Goal: Information Seeking & Learning: Learn about a topic

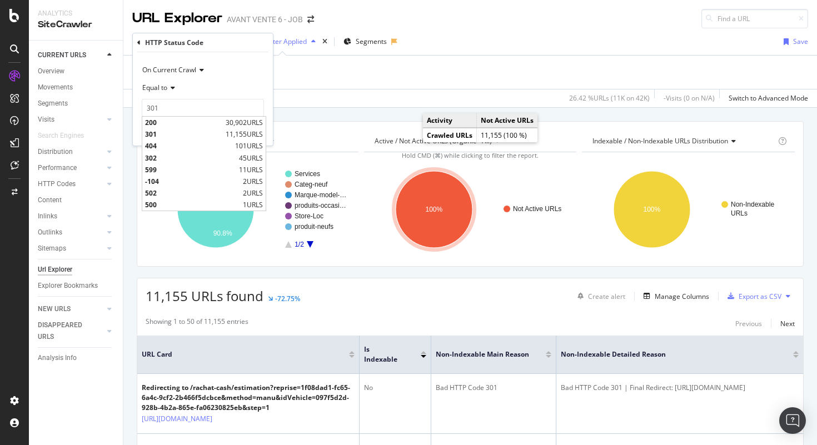
scroll to position [47, 0]
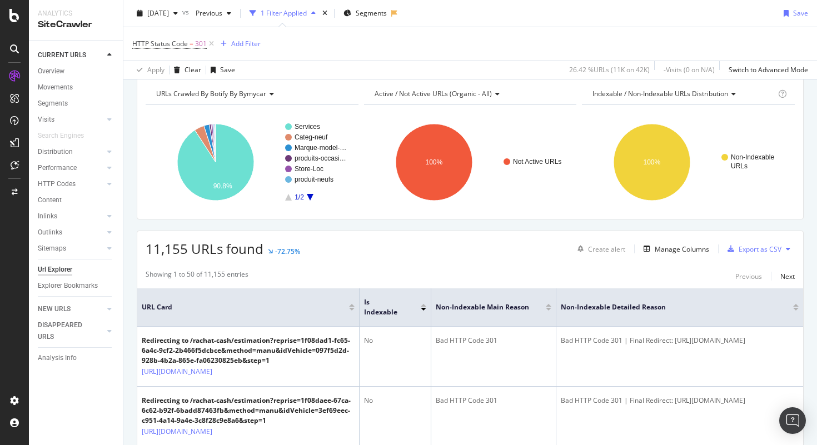
click at [429, 243] on div "11,155 URLs found -72.75% Create alert Manage Columns Export as CSV" at bounding box center [470, 244] width 666 height 27
click at [63, 71] on div "Overview" at bounding box center [51, 72] width 27 height 12
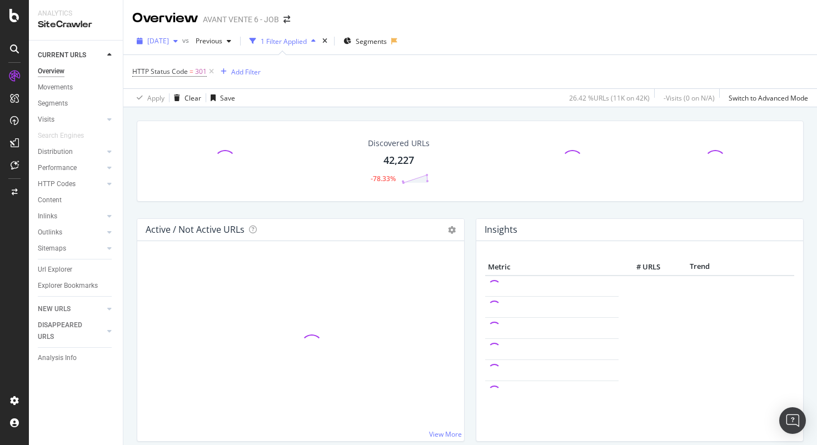
click at [182, 45] on div "[DATE]" at bounding box center [157, 41] width 50 height 17
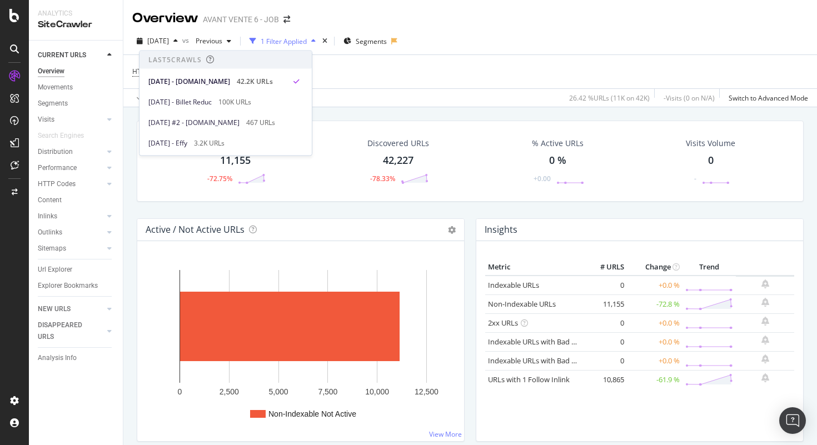
click at [451, 88] on div "HTTP Status Code = 301 Add Filter" at bounding box center [470, 71] width 676 height 33
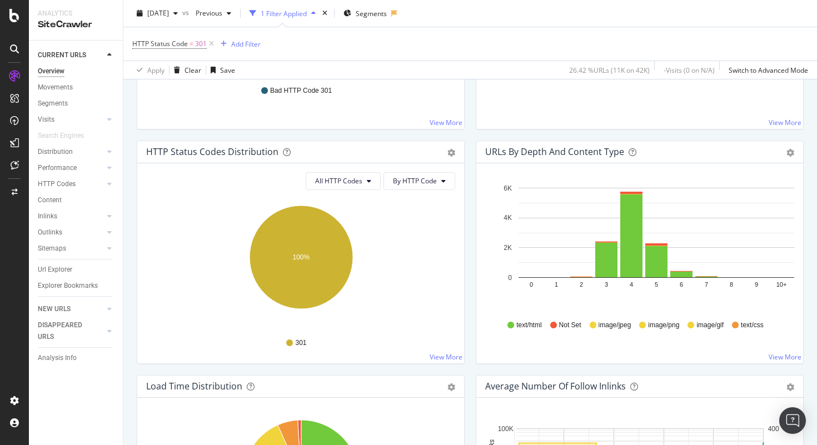
scroll to position [549, 0]
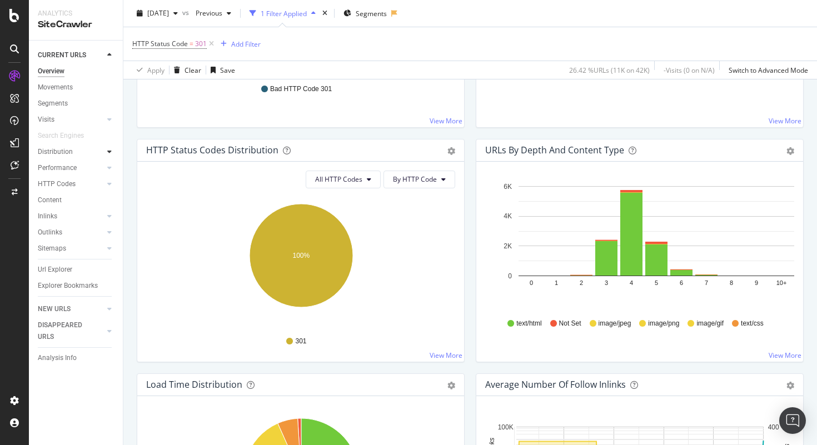
click at [112, 151] on div at bounding box center [109, 151] width 11 height 11
click at [109, 165] on icon at bounding box center [109, 168] width 4 height 7
click at [112, 167] on div at bounding box center [109, 167] width 11 height 11
click at [525, 324] on span "text/html" at bounding box center [528, 323] width 25 height 9
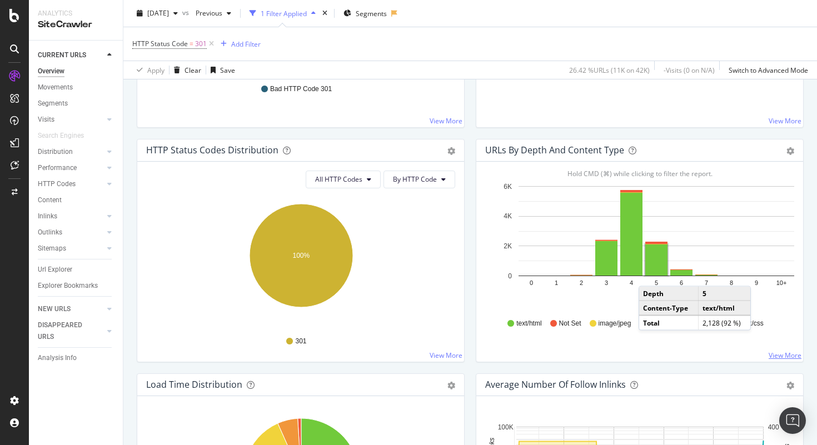
click at [791, 356] on link "View More" at bounding box center [785, 355] width 33 height 9
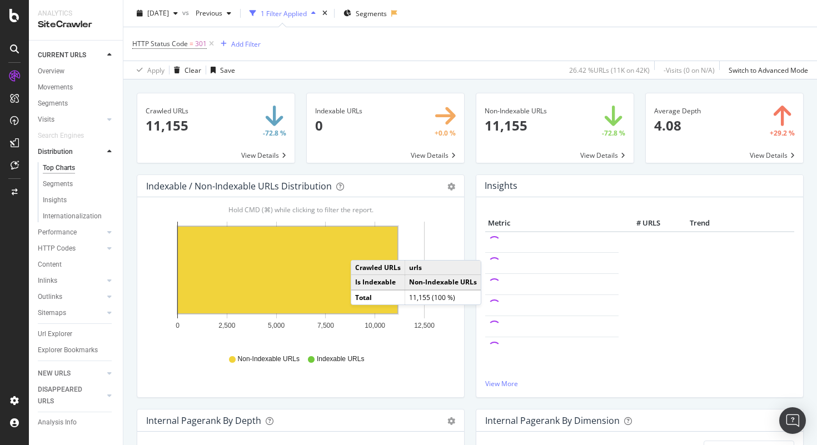
scroll to position [29, 0]
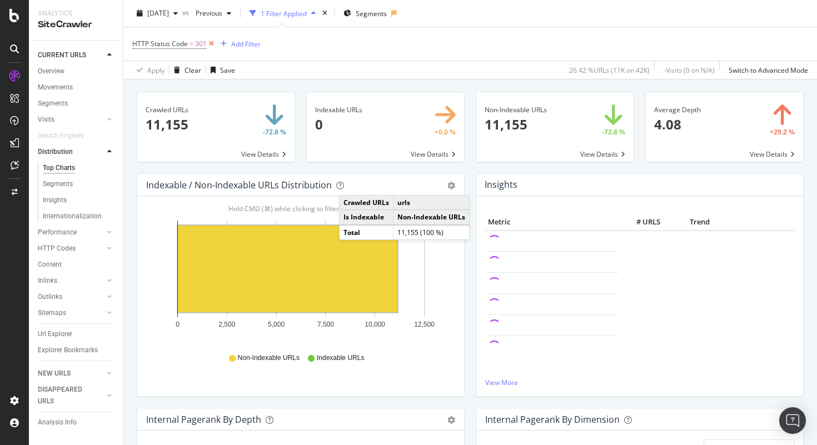
click at [212, 47] on icon at bounding box center [211, 43] width 9 height 11
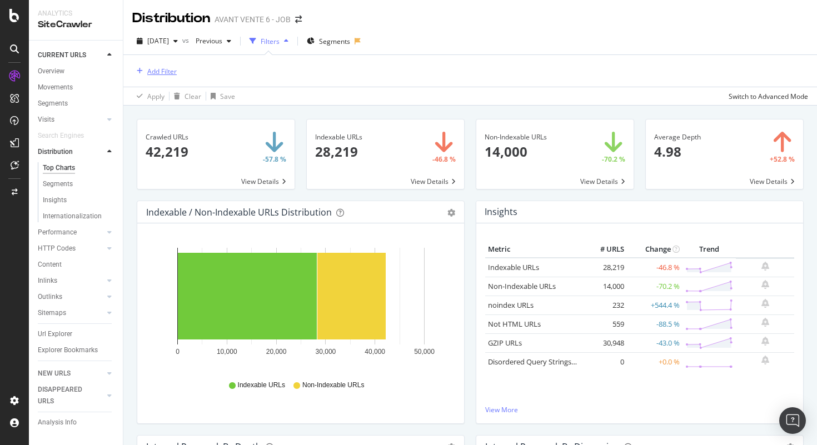
click at [167, 73] on div "Add Filter" at bounding box center [161, 71] width 29 height 9
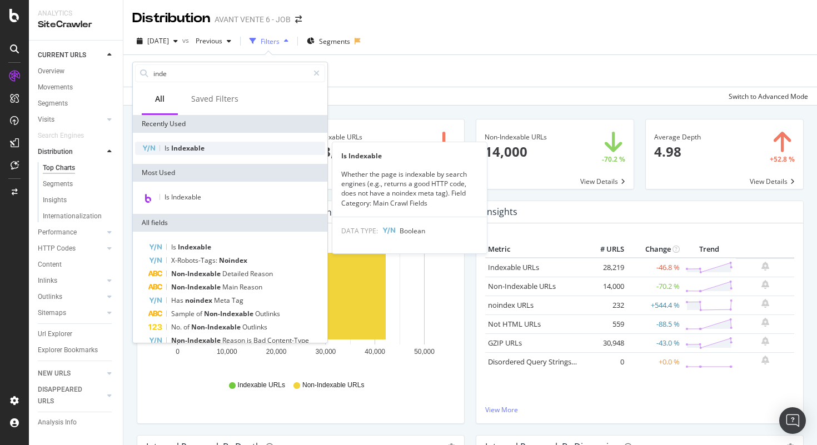
type input "inde"
click at [203, 148] on span "Indexable" at bounding box center [187, 147] width 33 height 9
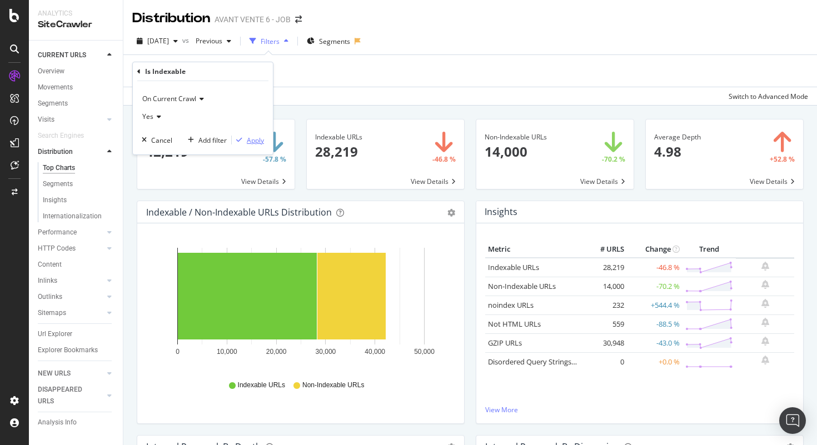
click at [253, 141] on div "Apply" at bounding box center [255, 140] width 17 height 9
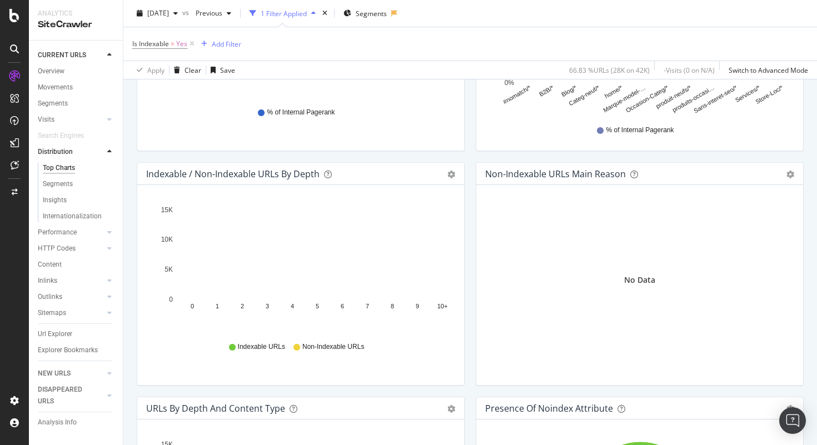
scroll to position [514, 0]
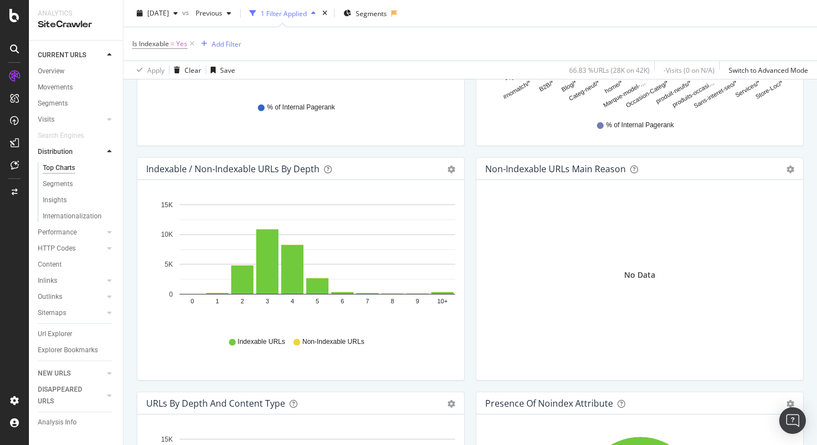
click at [333, 362] on div "Hold CMD (⌘) while clicking to filter the report. 0 1 2 3 4 5 6 7 8 9 10+ 0 5K …" at bounding box center [300, 280] width 327 height 200
click at [446, 175] on div "Indexable / Non-Indexable URLs by Depth Bar (by Value) Bar (by Percentage) Tabl…" at bounding box center [300, 169] width 327 height 22
click at [452, 171] on icon "gear" at bounding box center [451, 170] width 8 height 8
click at [435, 210] on span "Bar (by Percentage)" at bounding box center [412, 211] width 101 height 15
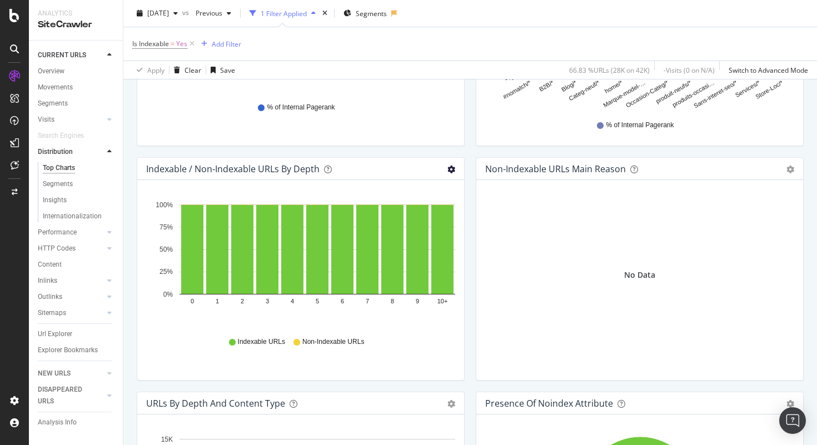
click at [452, 169] on icon "gear" at bounding box center [451, 170] width 8 height 8
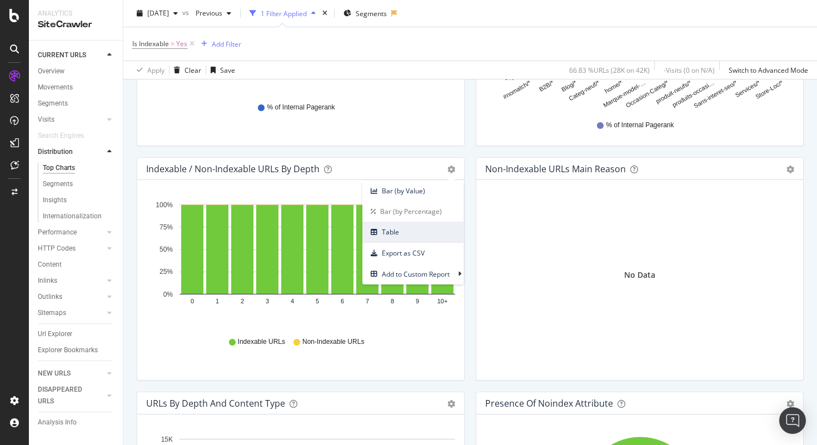
click at [392, 230] on span "Table" at bounding box center [412, 232] width 101 height 15
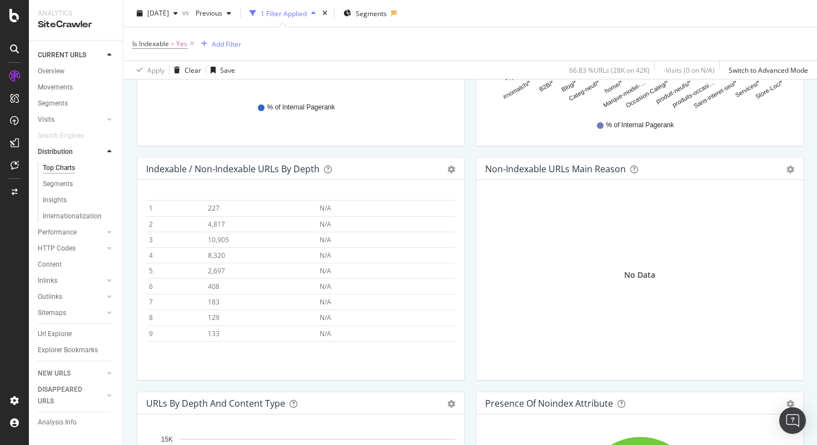
scroll to position [49, 0]
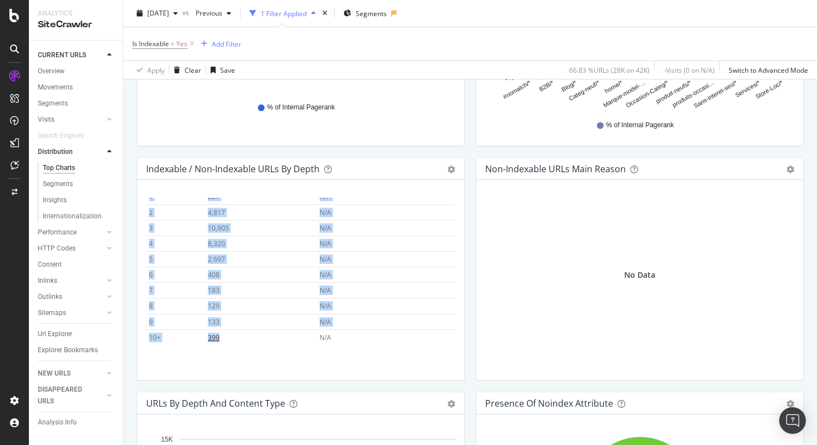
drag, startPoint x: 144, startPoint y: 207, endPoint x: 226, endPoint y: 341, distance: 157.2
click at [226, 341] on div "Hold CMD (⌘) while clicking to filter the report. Depth Indexable URLs Non-Inde…" at bounding box center [300, 280] width 327 height 200
copy table "Depth Indexable URLs Non-Indexable URLs 0 1 N/A 1 227 N/A 2 4,817 N/A 3 10,905 …"
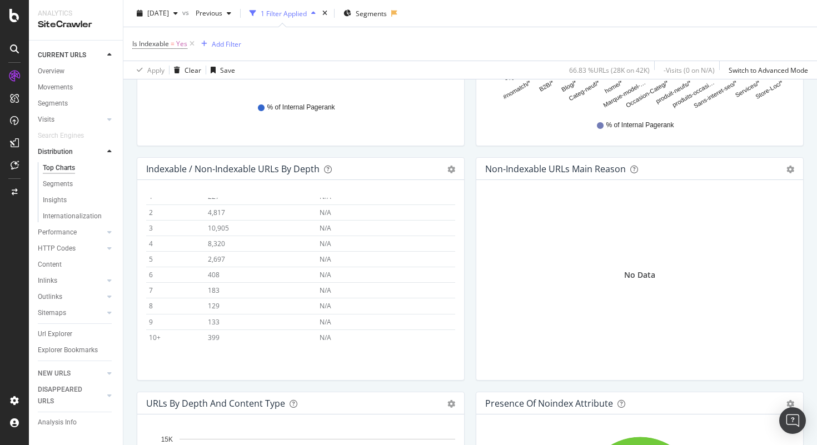
click at [471, 186] on div "Non-Indexable URLs Main Reason Pie Table Export as CSV Add to Custom Report No …" at bounding box center [639, 274] width 339 height 235
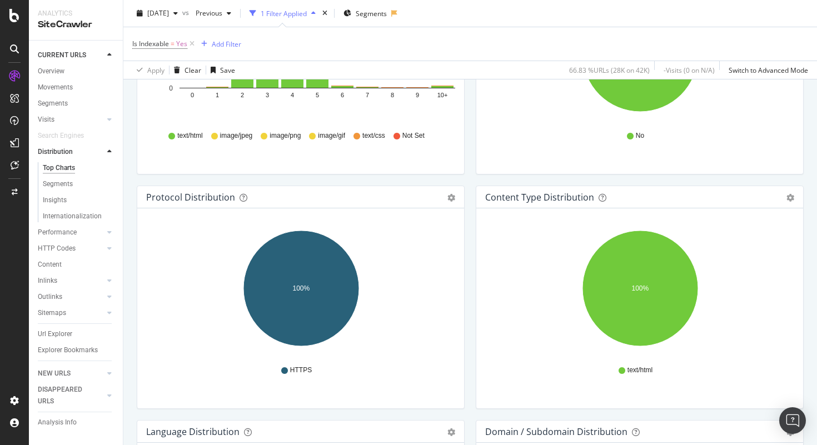
scroll to position [845, 0]
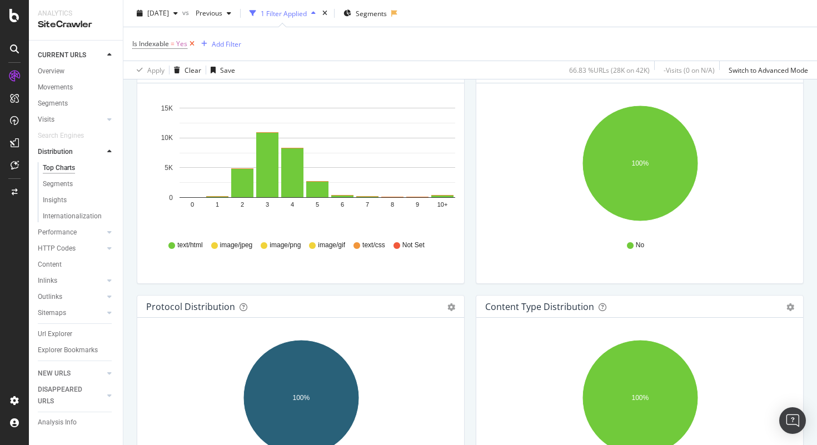
click at [193, 44] on icon at bounding box center [191, 43] width 9 height 11
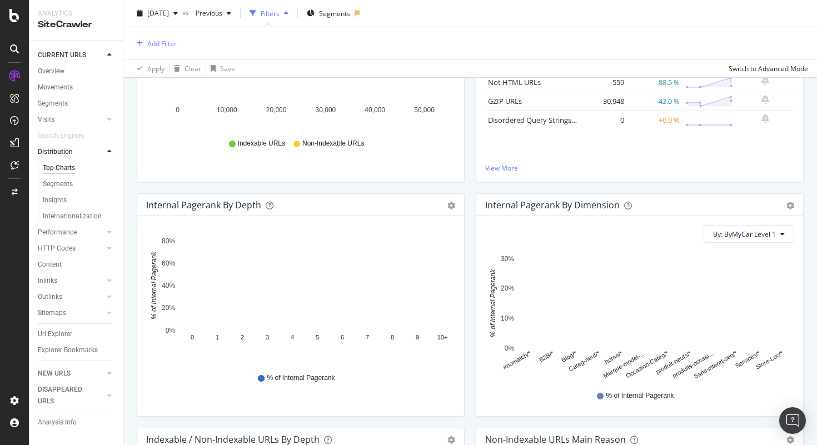
scroll to position [268, 0]
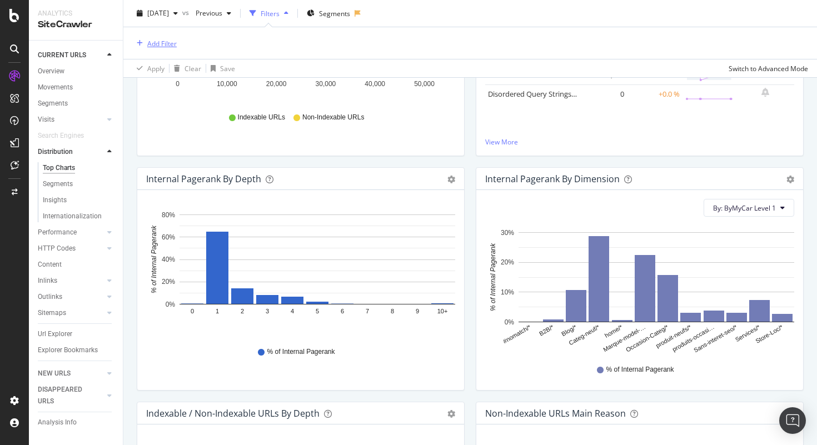
click at [163, 38] on div "Add Filter" at bounding box center [161, 42] width 29 height 9
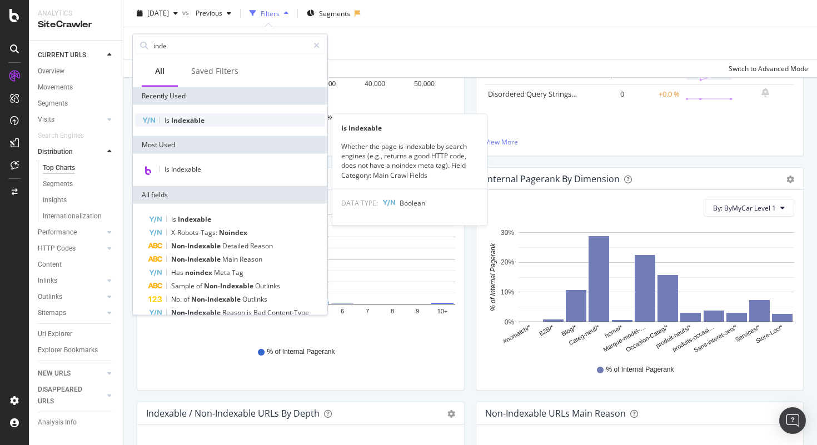
click at [190, 116] on span "Indexable" at bounding box center [187, 120] width 33 height 9
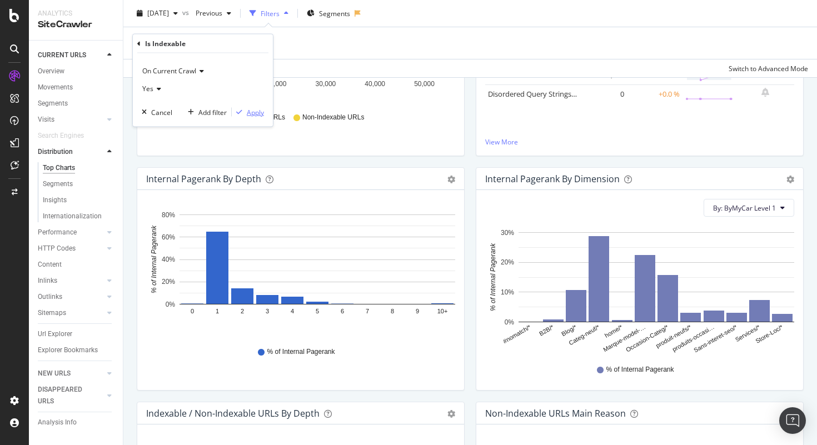
click at [251, 113] on div "Apply" at bounding box center [255, 111] width 17 height 9
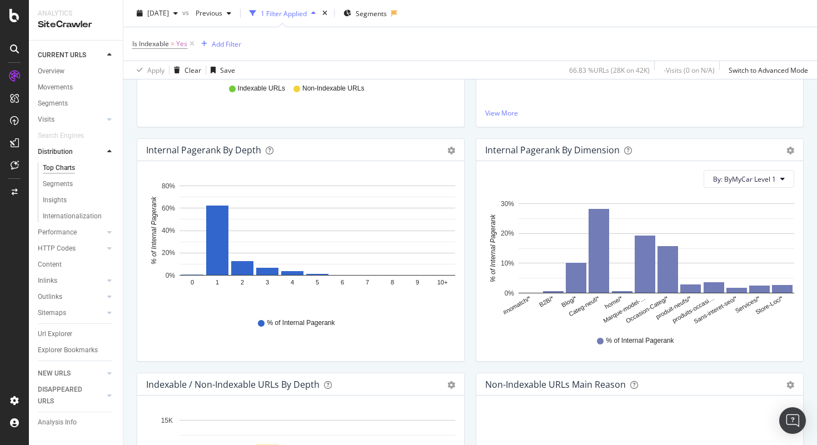
scroll to position [301, 0]
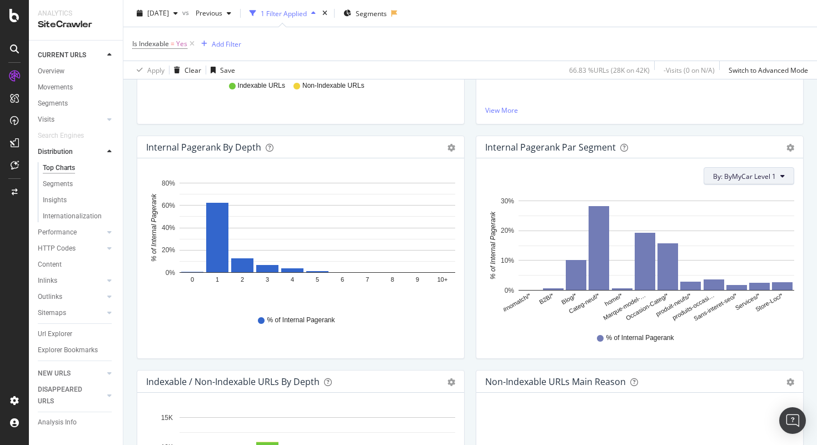
click at [774, 176] on span "By: ByMyCar Level 1" at bounding box center [744, 176] width 63 height 9
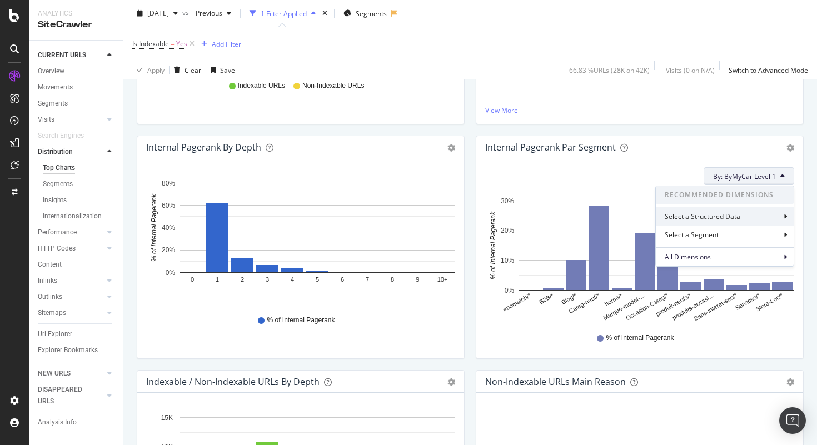
click at [779, 215] on div "Select a Structured Data" at bounding box center [725, 216] width 138 height 18
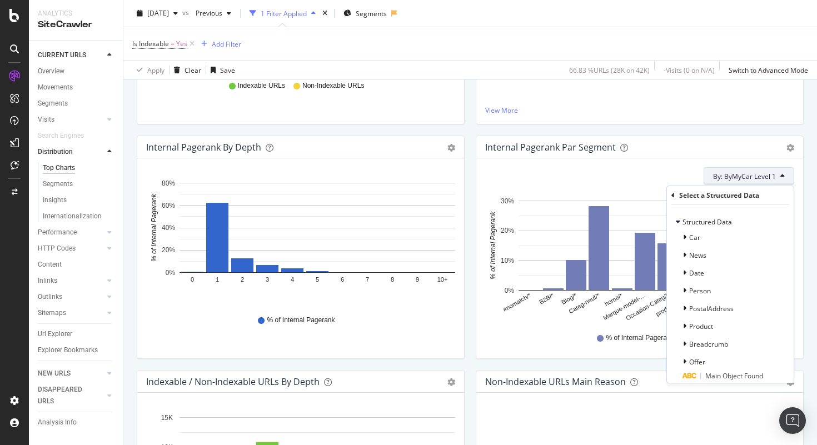
click at [676, 196] on div "Select a Structured Data" at bounding box center [730, 195] width 118 height 19
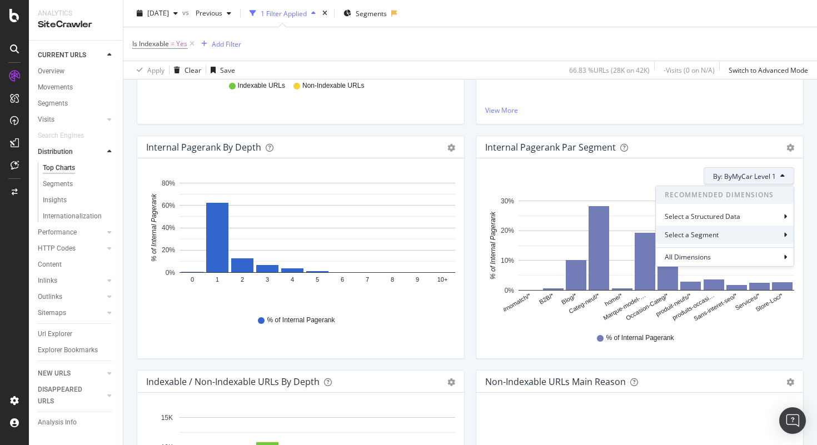
click at [749, 231] on div "Select a Segment" at bounding box center [725, 235] width 138 height 18
click at [681, 195] on div "Select a Segment" at bounding box center [707, 195] width 57 height 9
click at [732, 258] on div "All Dimensions" at bounding box center [725, 256] width 138 height 19
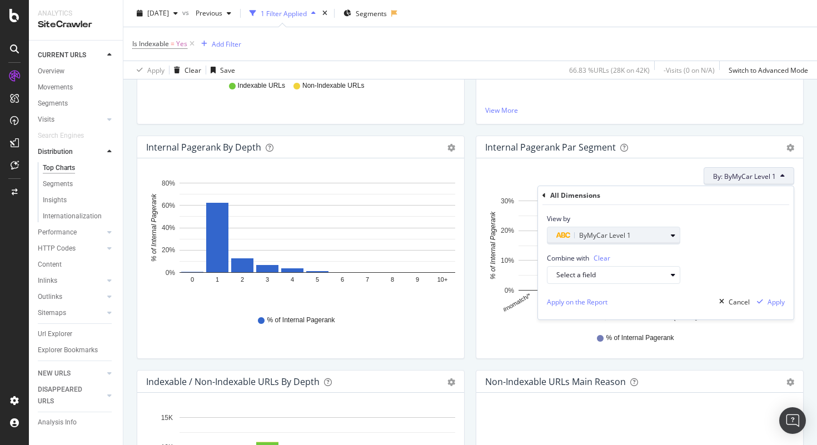
click at [662, 238] on div "ByMyCar Level 1" at bounding box center [611, 235] width 110 height 13
click at [619, 317] on div "Level 2" at bounding box center [618, 319] width 119 height 14
click at [778, 306] on div "Apply" at bounding box center [776, 301] width 17 height 9
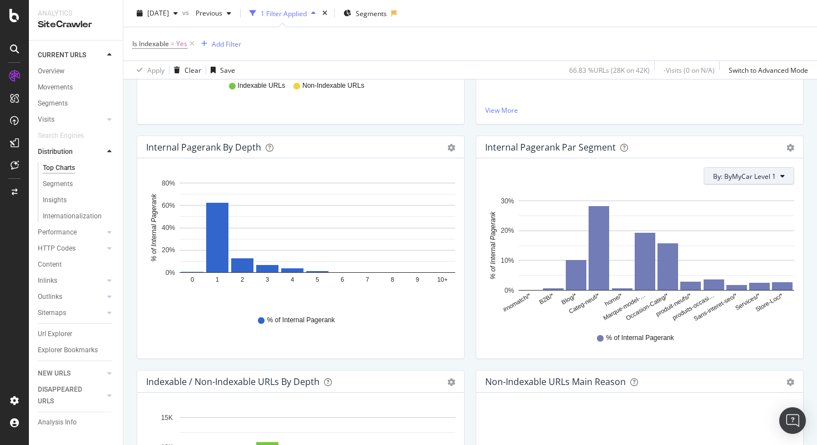
click at [778, 180] on button "By: ByMyCar Level 1" at bounding box center [749, 176] width 91 height 18
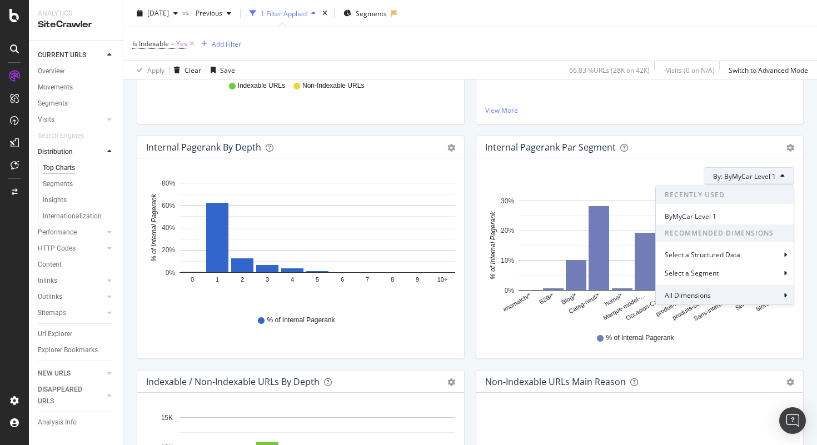
click at [711, 299] on div "All Dimensions" at bounding box center [725, 295] width 138 height 19
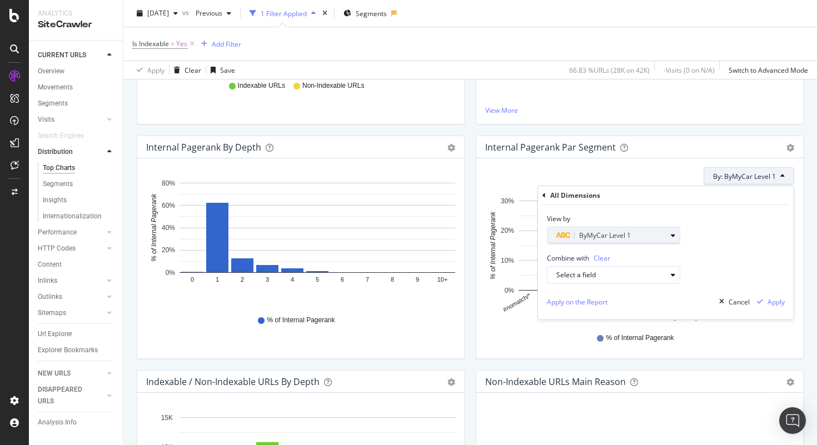
click at [647, 236] on div "ByMyCar Level 1" at bounding box center [611, 235] width 110 height 13
click at [581, 320] on span "Level 2" at bounding box center [573, 319] width 22 height 9
click at [656, 303] on div "Validate" at bounding box center [666, 305] width 25 height 9
click at [775, 304] on div "Apply" at bounding box center [776, 301] width 17 height 9
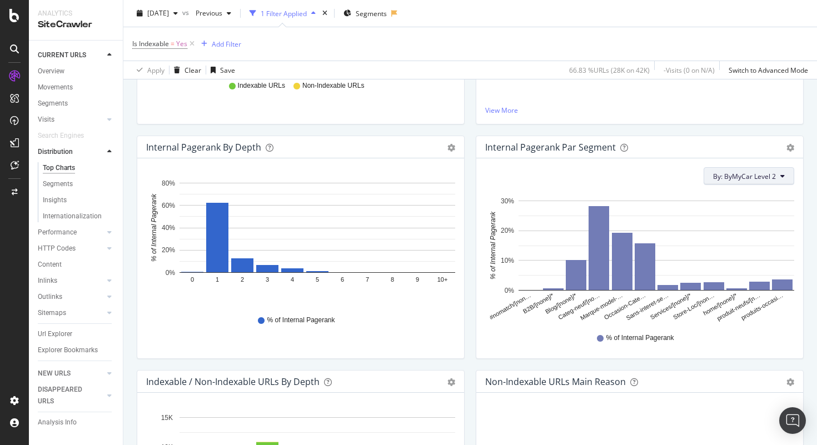
click at [781, 178] on icon at bounding box center [782, 176] width 4 height 7
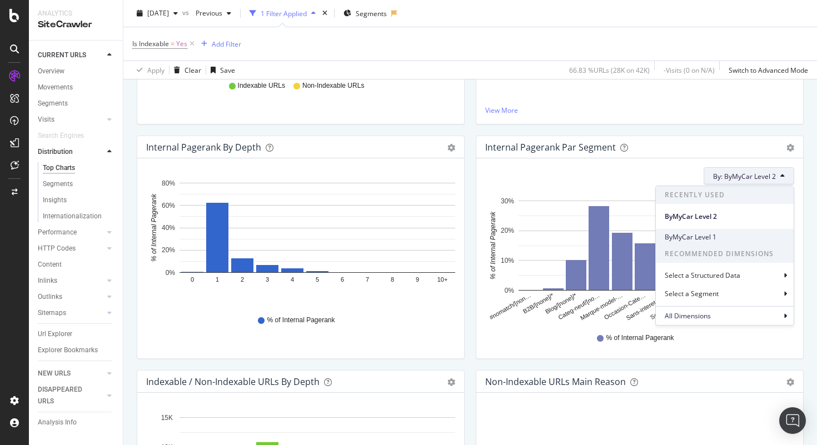
click at [727, 236] on span "ByMyCar Level 1" at bounding box center [725, 237] width 120 height 10
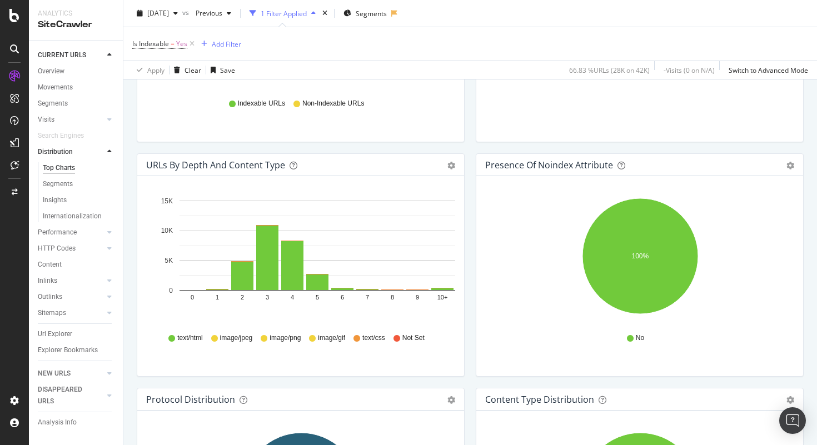
scroll to position [0, 0]
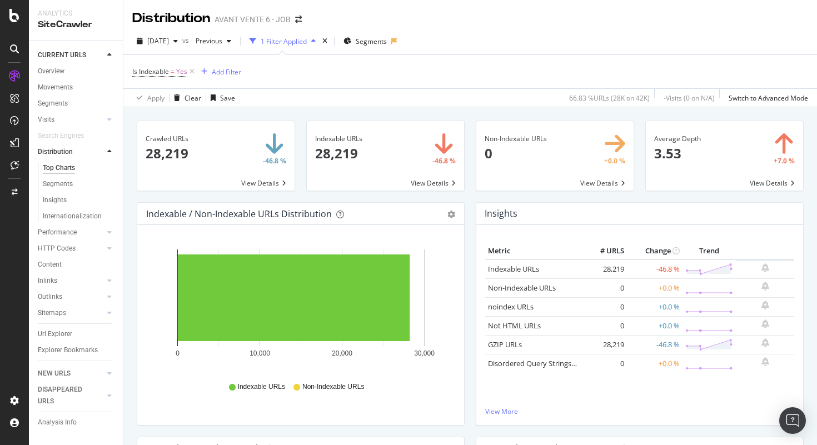
drag, startPoint x: 194, startPoint y: 74, endPoint x: 299, endPoint y: 111, distance: 111.4
click at [194, 74] on icon at bounding box center [191, 71] width 9 height 11
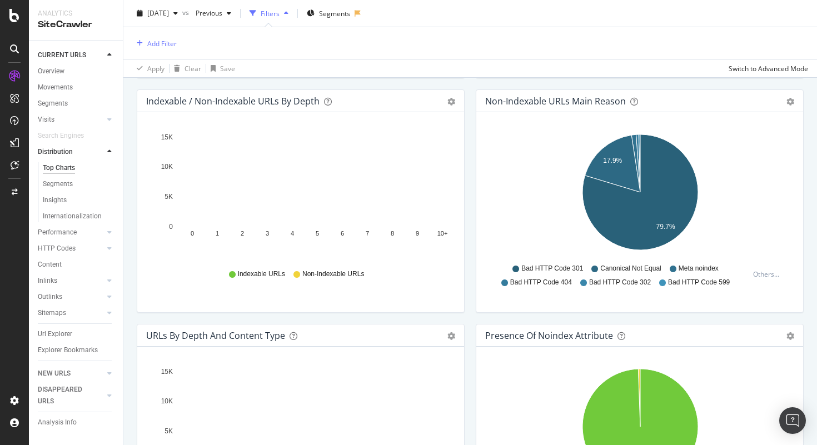
scroll to position [579, 0]
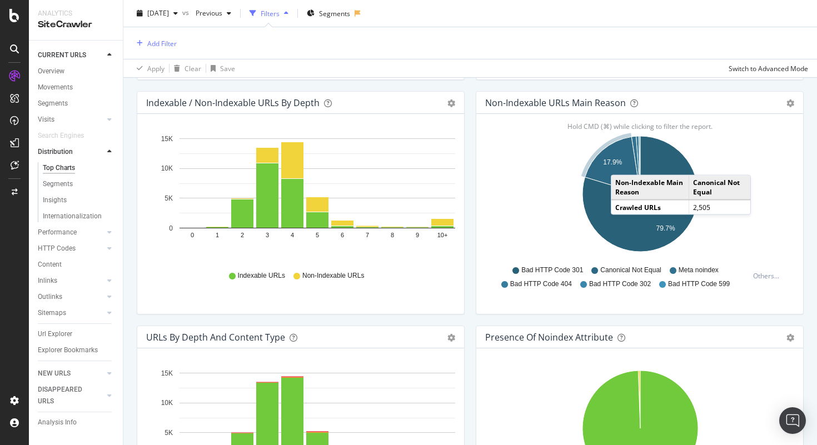
click at [622, 164] on icon "A chart." at bounding box center [613, 165] width 56 height 57
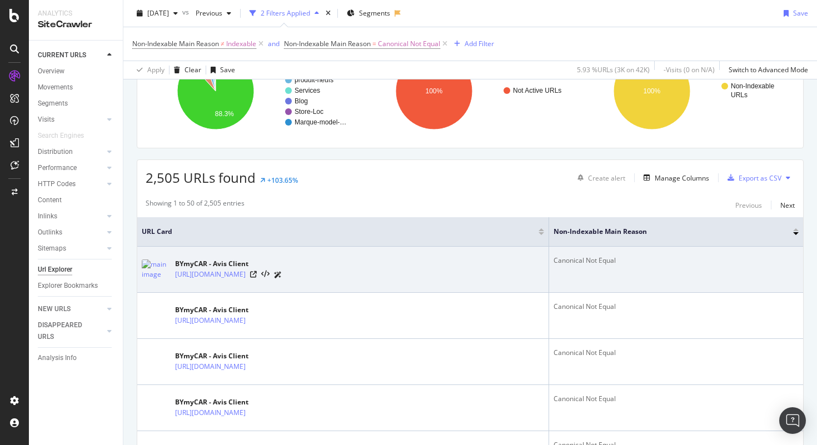
scroll to position [142, 0]
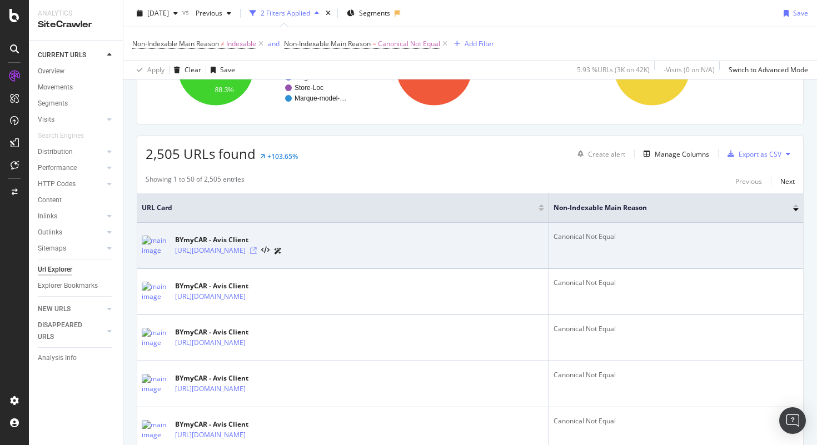
click at [257, 251] on icon at bounding box center [253, 250] width 7 height 7
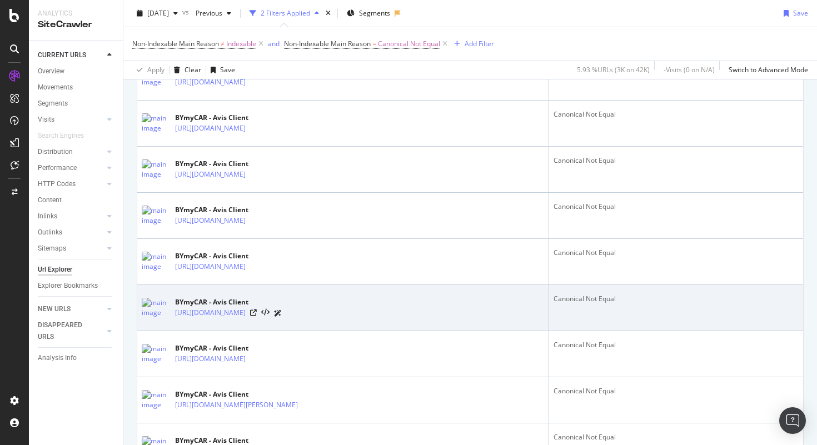
scroll to position [313, 0]
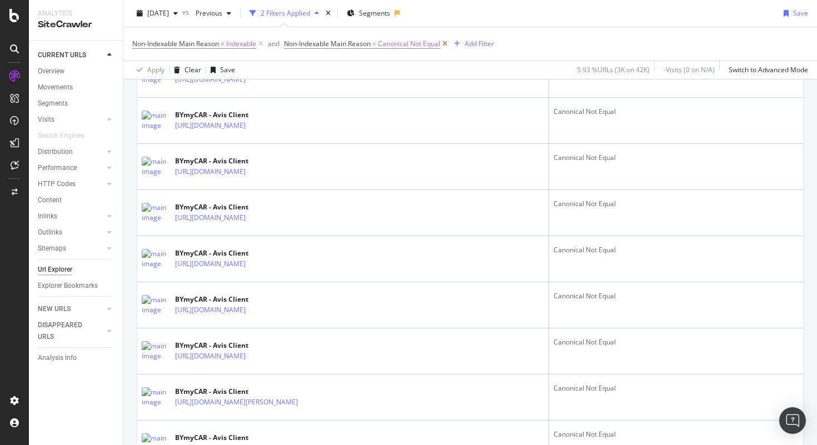
click at [450, 44] on icon at bounding box center [444, 43] width 9 height 11
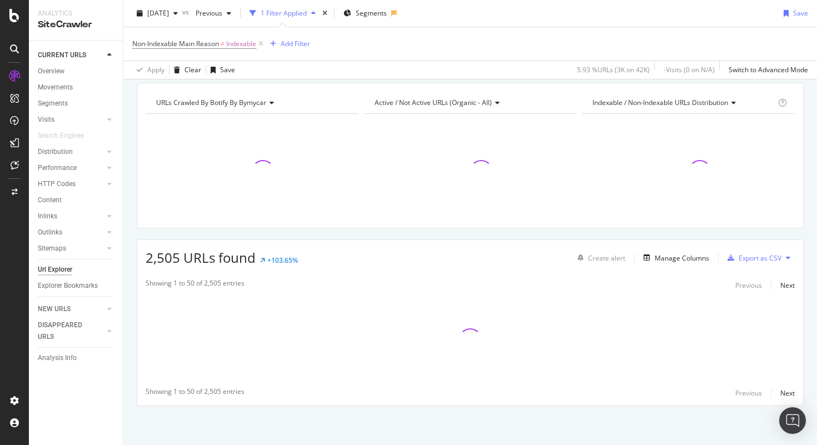
scroll to position [38, 0]
click at [265, 41] on icon at bounding box center [260, 43] width 9 height 11
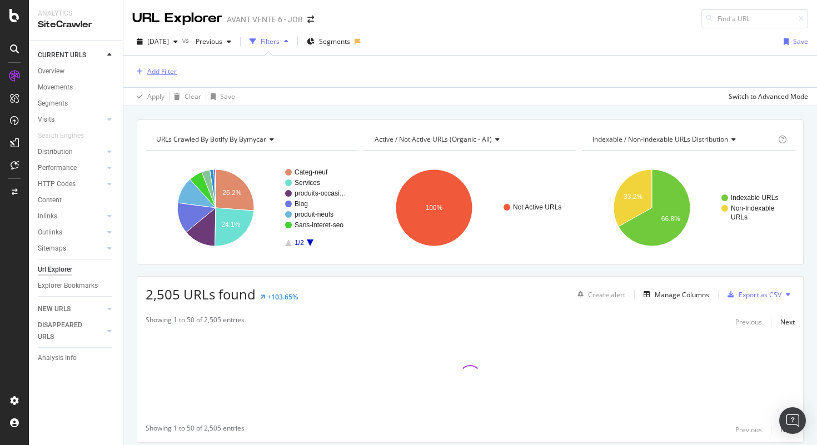
click at [171, 70] on div "Add Filter" at bounding box center [161, 71] width 29 height 9
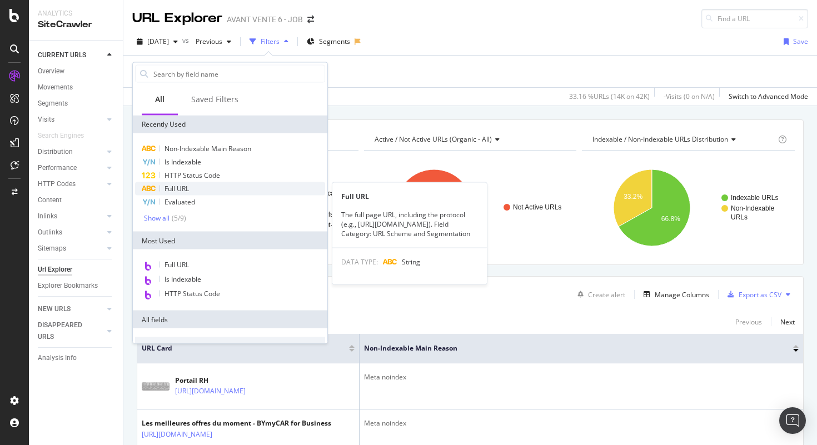
click at [183, 188] on span "Full URL" at bounding box center [177, 188] width 24 height 9
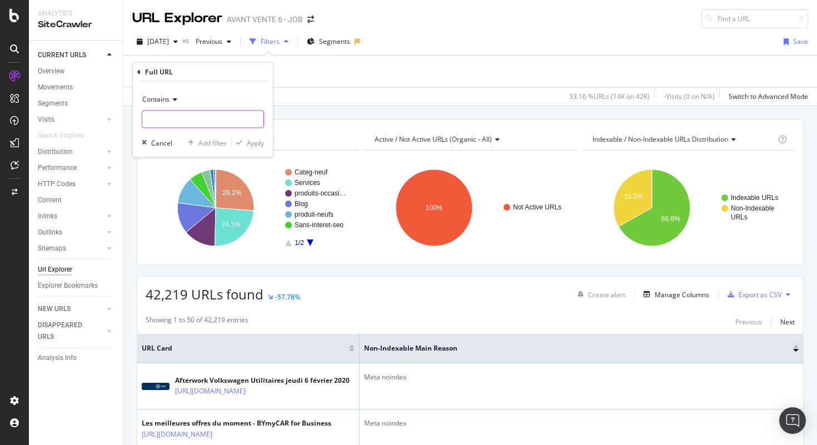
click at [242, 117] on input "text" at bounding box center [202, 120] width 121 height 18
paste input "?sortingorder"
type input "?sortingorder"
click at [254, 142] on div "Apply" at bounding box center [255, 142] width 17 height 9
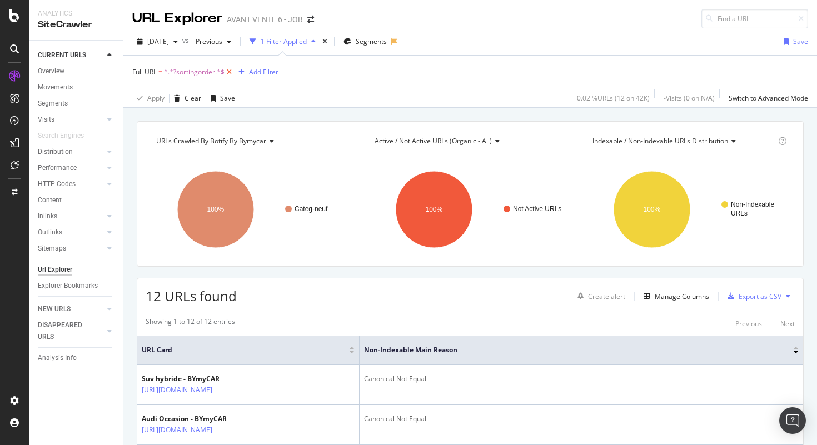
click at [230, 72] on icon at bounding box center [229, 72] width 9 height 11
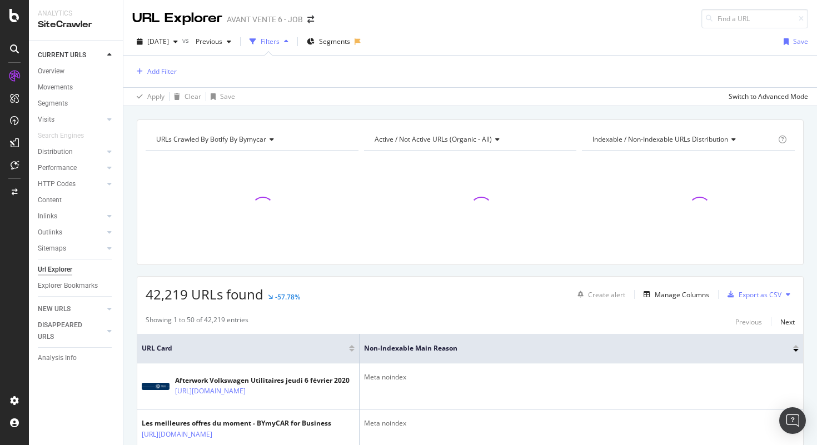
click at [65, 159] on div "Distribution" at bounding box center [80, 152] width 85 height 16
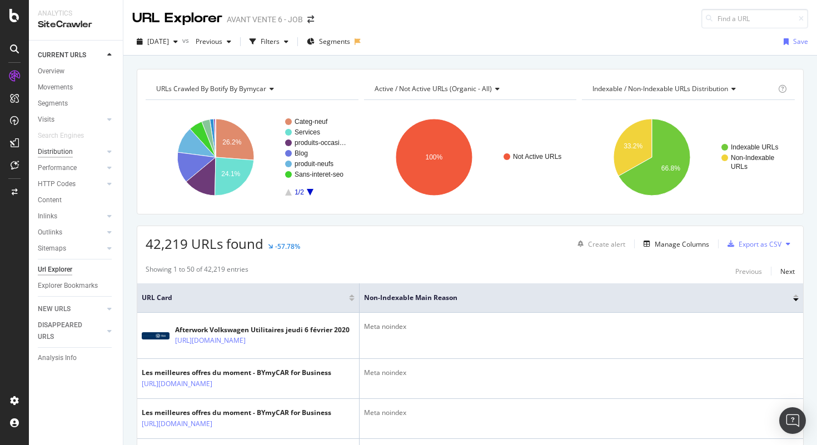
click at [62, 152] on div "Distribution" at bounding box center [55, 152] width 35 height 12
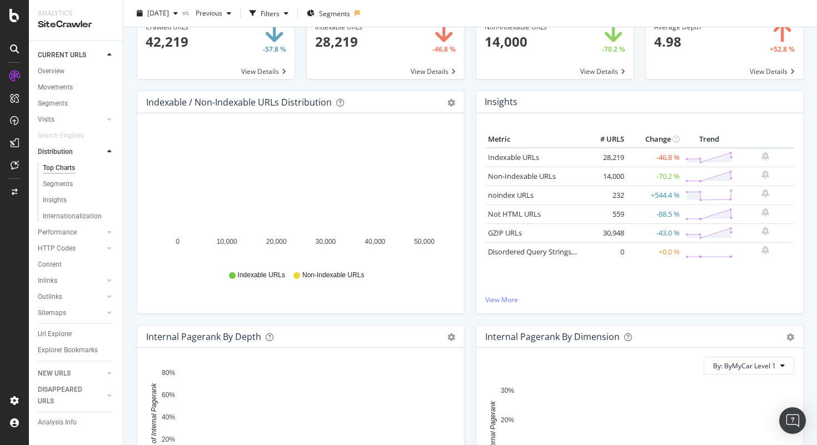
scroll to position [84, 0]
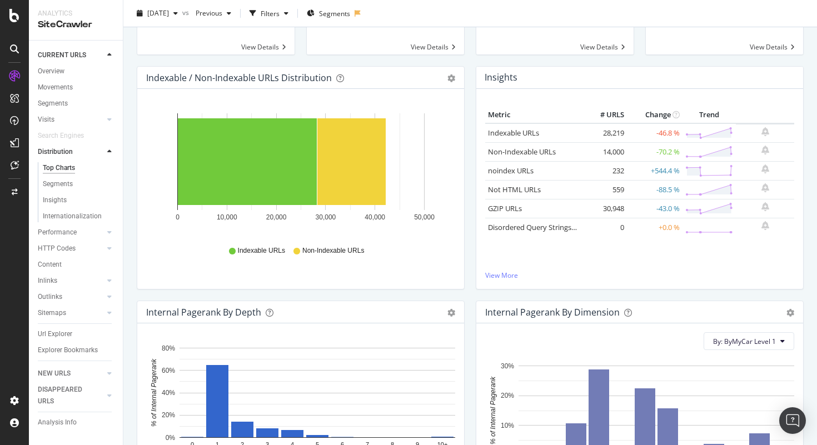
click at [454, 86] on div "Indexable / Non-Indexable URLs Distribution Bar Bar (by Percentage) Table Expor…" at bounding box center [300, 78] width 327 height 22
click at [454, 83] on div "Indexable / Non-Indexable URLs Distribution Bar Bar (by Percentage) Table Expor…" at bounding box center [300, 78] width 327 height 22
click at [453, 77] on icon "gear" at bounding box center [451, 78] width 8 height 8
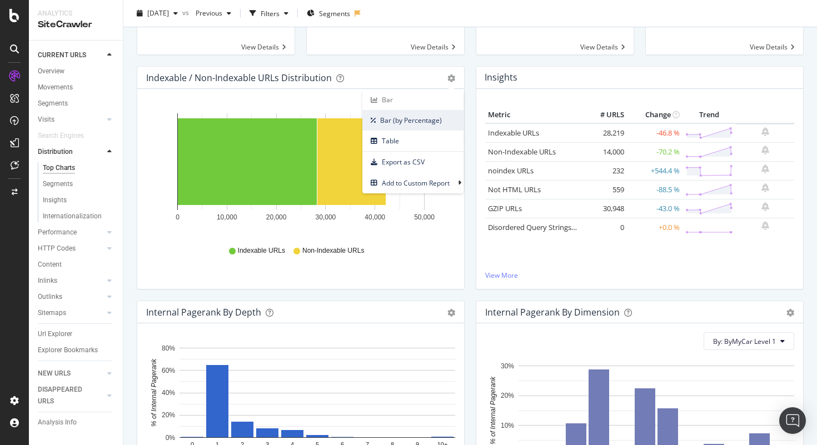
click at [424, 118] on span "Bar (by Percentage)" at bounding box center [412, 120] width 101 height 15
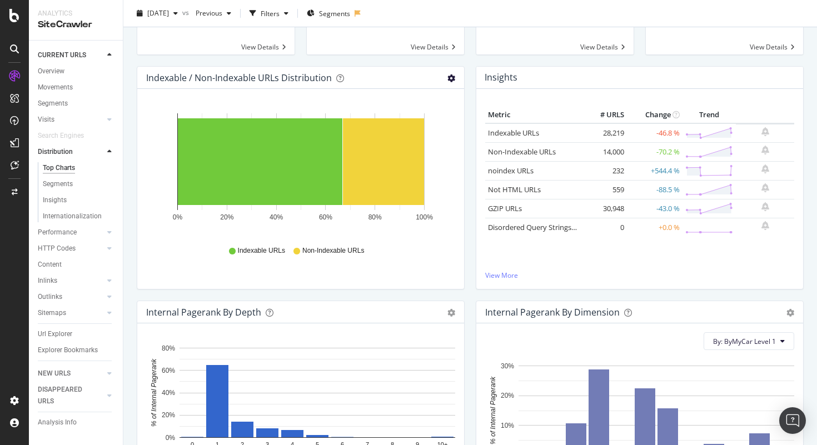
click at [450, 80] on icon "gear" at bounding box center [451, 78] width 8 height 8
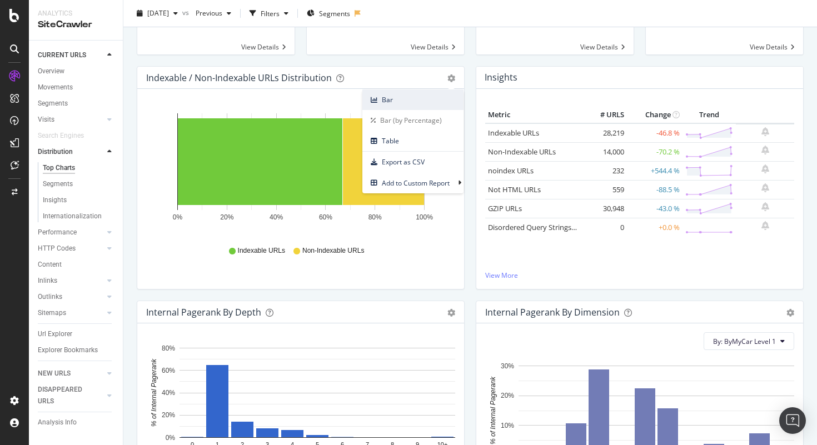
click at [418, 107] on span "Bar" at bounding box center [412, 99] width 101 height 15
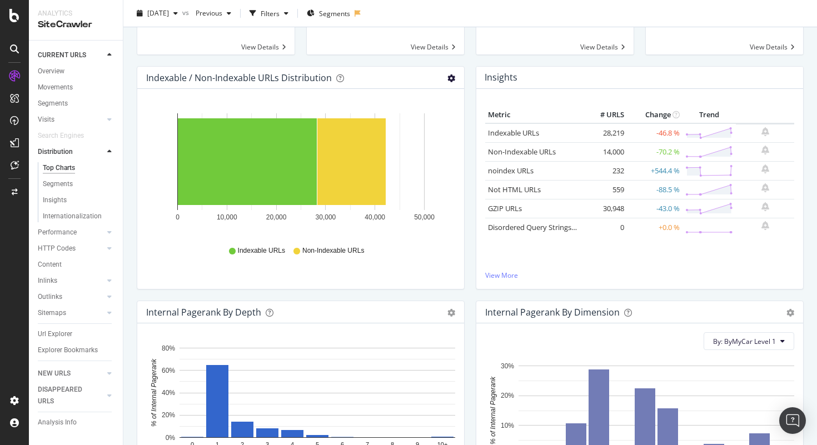
click at [450, 77] on icon "gear" at bounding box center [451, 78] width 8 height 8
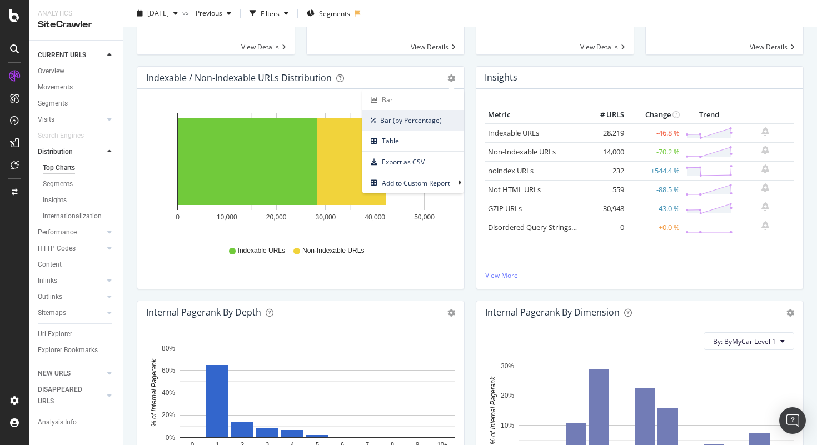
click at [417, 121] on span "Bar (by Percentage)" at bounding box center [412, 120] width 101 height 15
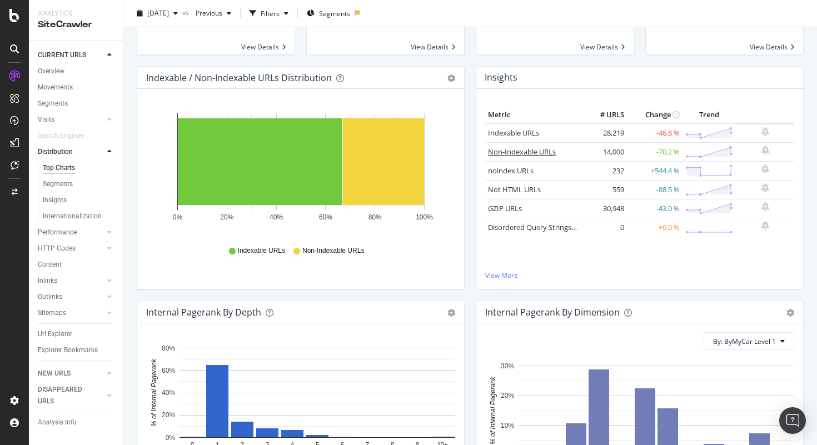
click at [516, 153] on link "Non-Indexable URLs" at bounding box center [522, 152] width 68 height 10
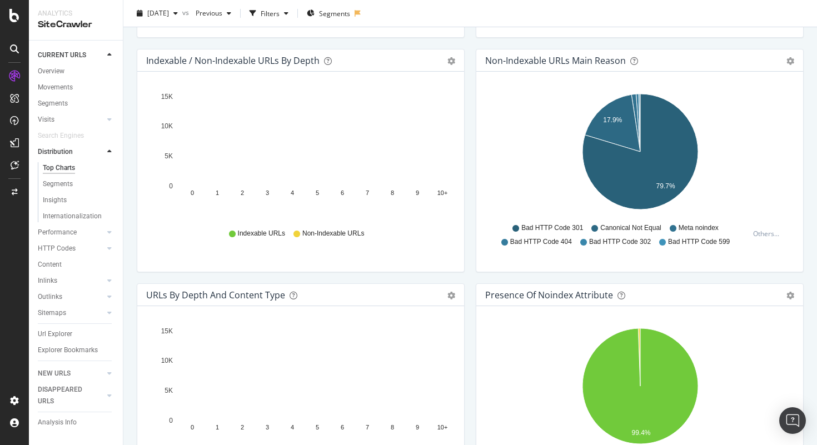
scroll to position [573, 0]
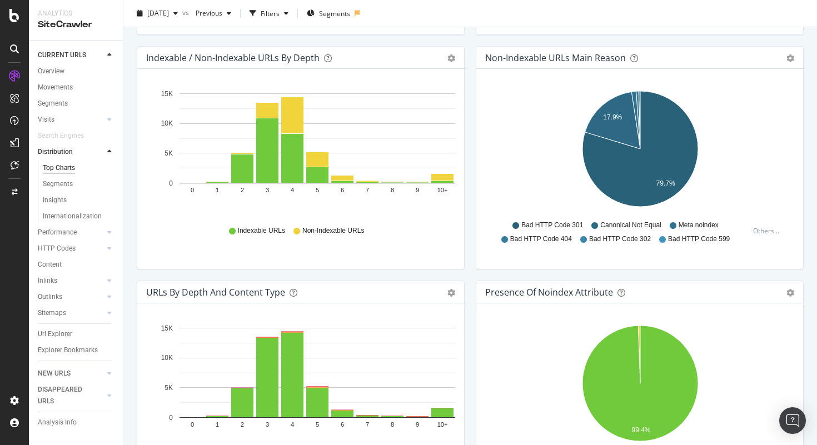
click at [789, 62] on div "Pie Table Export as CSV Add to Custom Report" at bounding box center [790, 57] width 8 height 11
click at [794, 57] on icon "gear" at bounding box center [790, 58] width 8 height 8
click at [739, 96] on span "Table" at bounding box center [751, 100] width 101 height 15
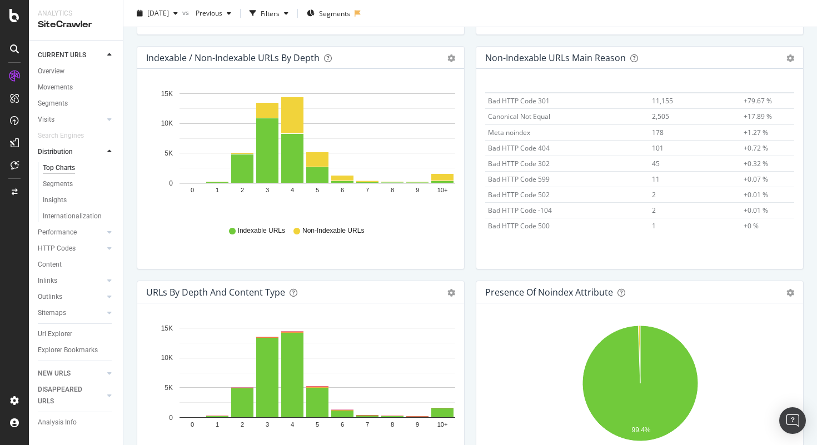
scroll to position [600, 0]
